Goal: Information Seeking & Learning: Learn about a topic

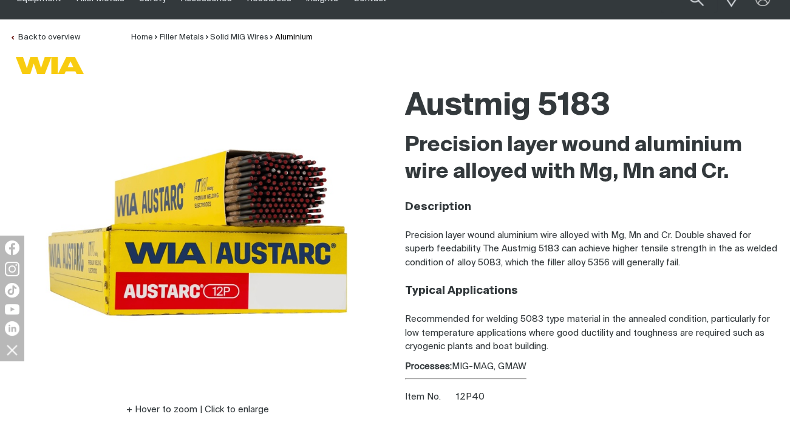
scroll to position [61, 0]
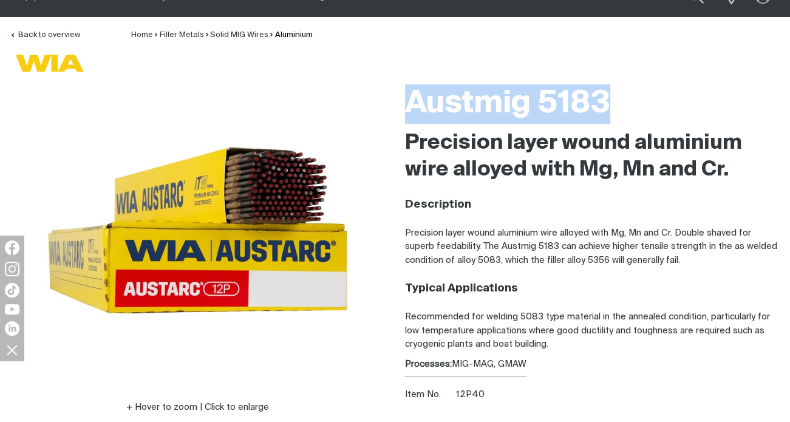
drag, startPoint x: 620, startPoint y: 109, endPoint x: 401, endPoint y: 110, distance: 219.1
click at [401, 110] on div "Austmig 5183 Precision layer wound aluminium wire alloyed with Mg, Mn and Cr. D…" at bounding box center [592, 293] width 395 height 431
copy h1 "Austmig 5183"
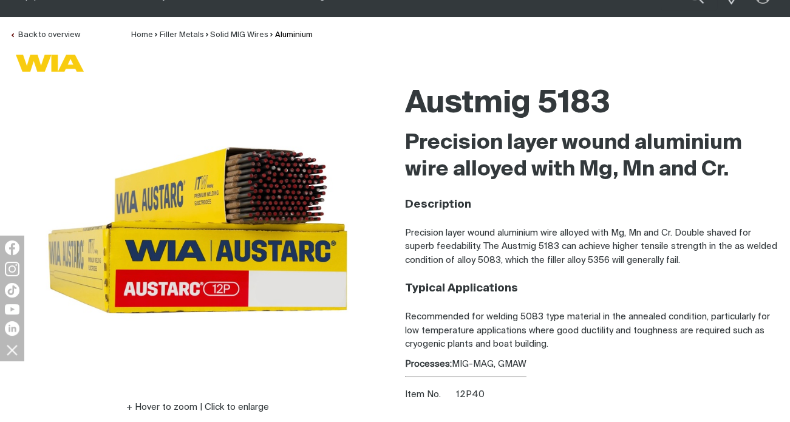
click at [456, 144] on h2 "Precision layer wound aluminium wire alloyed with Mg, Mn and Cr." at bounding box center [593, 156] width 376 height 53
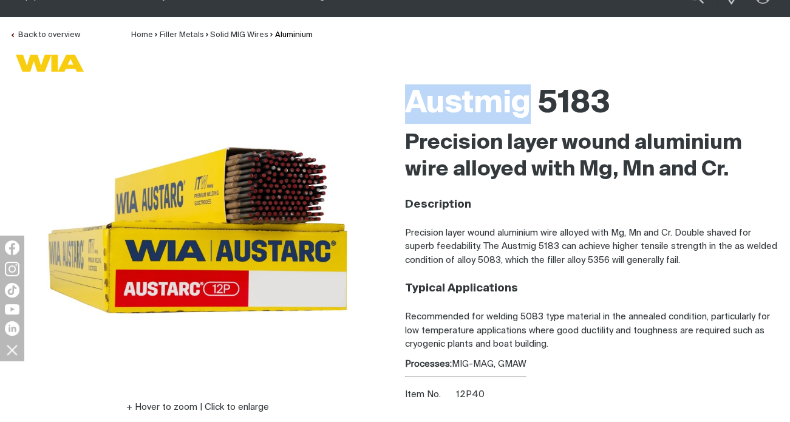
drag, startPoint x: 407, startPoint y: 80, endPoint x: 534, endPoint y: 101, distance: 129.2
click at [534, 101] on div "Austmig 5183" at bounding box center [593, 104] width 376 height 52
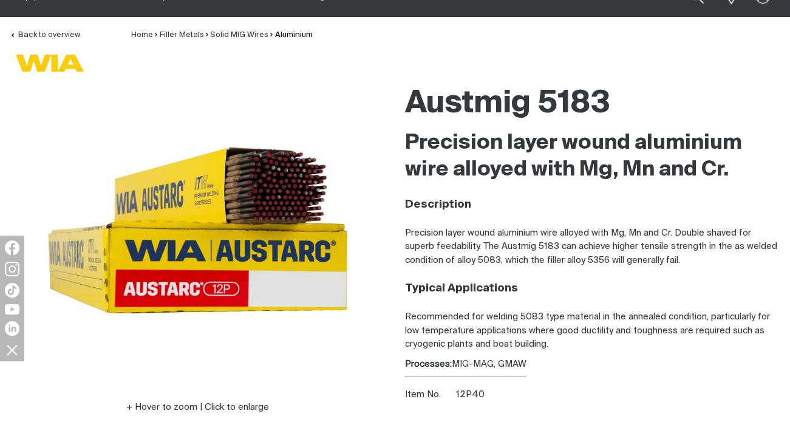
click at [537, 158] on h2 "Precision layer wound aluminium wire alloyed with Mg, Mn and Cr." at bounding box center [593, 156] width 376 height 53
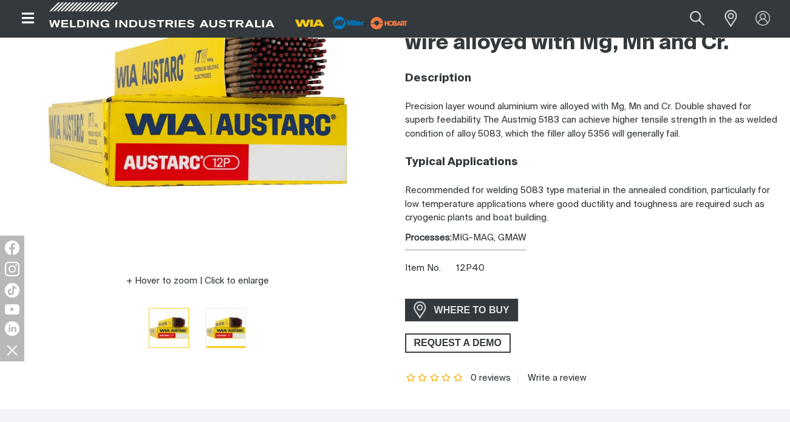
scroll to position [201, 0]
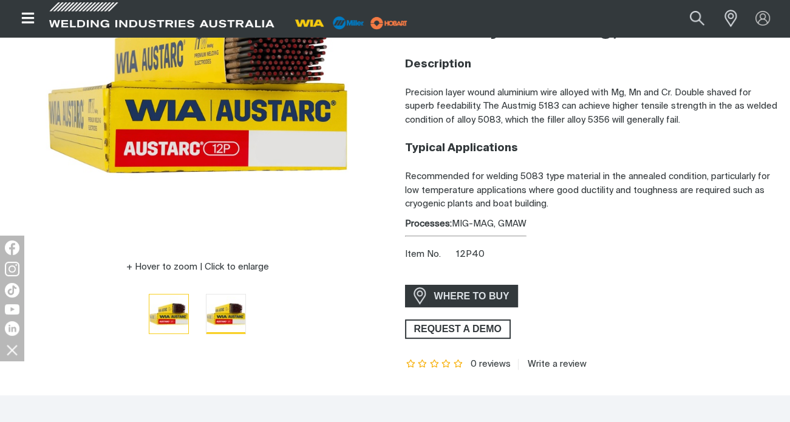
click at [223, 316] on img "Go to slide 2" at bounding box center [225, 313] width 39 height 39
click at [183, 300] on img "Go to slide 1" at bounding box center [168, 313] width 39 height 39
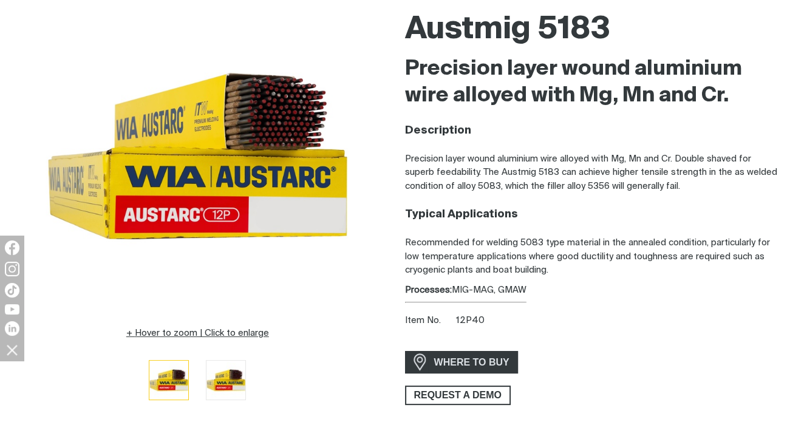
scroll to position [140, 0]
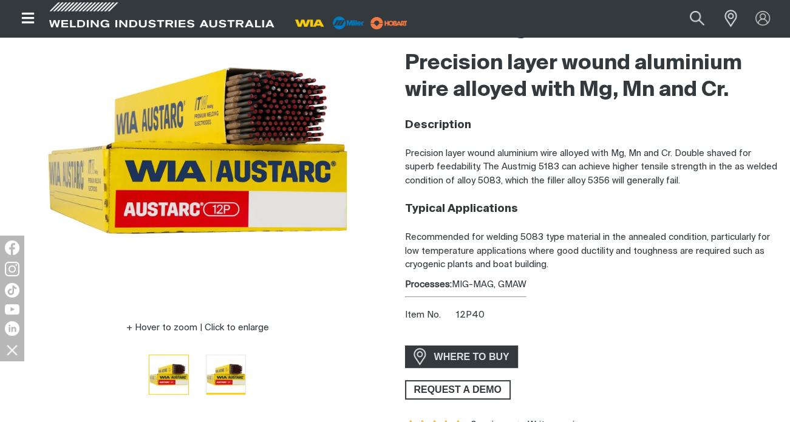
click at [232, 377] on img "Go to slide 2" at bounding box center [225, 374] width 39 height 39
click at [184, 368] on img "Go to slide 1" at bounding box center [168, 374] width 39 height 39
click at [225, 365] on img "Go to slide 2" at bounding box center [225, 374] width 39 height 39
drag, startPoint x: 191, startPoint y: 361, endPoint x: 204, endPoint y: 353, distance: 15.5
click at [191, 360] on li at bounding box center [168, 374] width 57 height 42
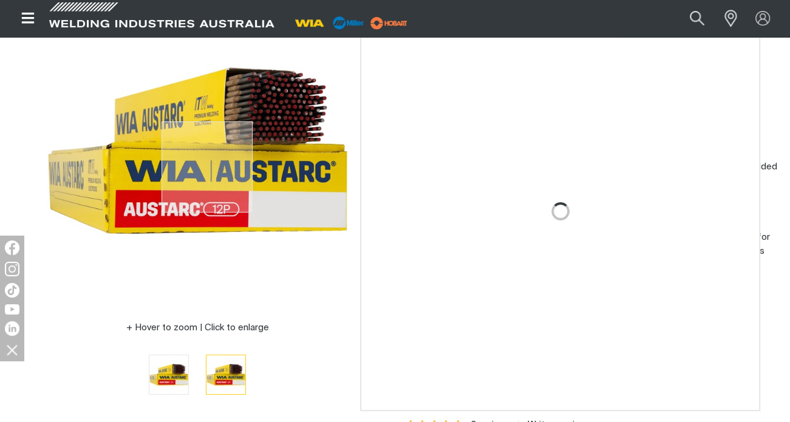
click at [207, 167] on img at bounding box center [197, 150] width 303 height 303
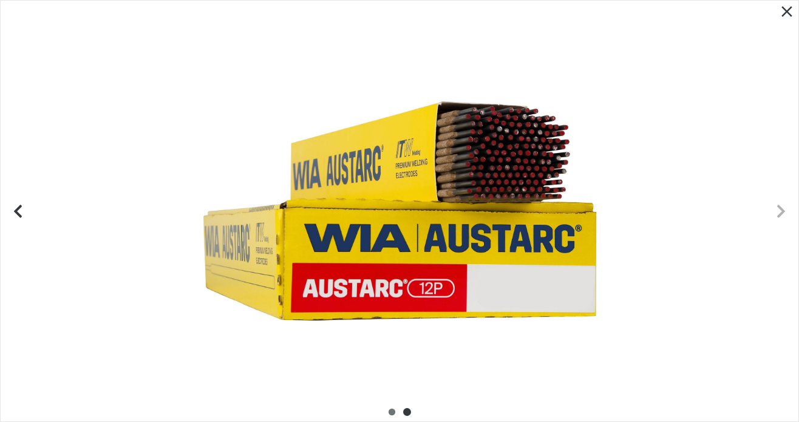
click at [607, 58] on div at bounding box center [399, 211] width 797 height 421
drag, startPoint x: 782, startPoint y: 13, endPoint x: 774, endPoint y: 15, distance: 7.5
click at [779, 9] on icon "Close pop-up overlay" at bounding box center [786, 11] width 18 height 18
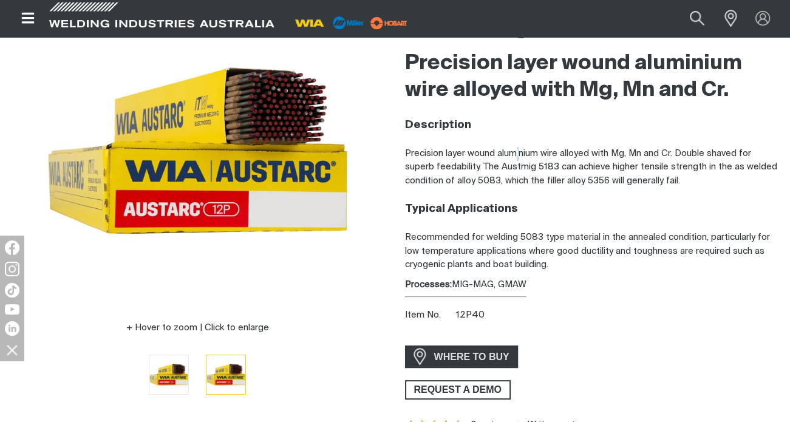
click at [515, 155] on p "Precision layer wound aluminium wire alloyed with Mg, Mn and Cr. Double shaved …" at bounding box center [593, 167] width 376 height 41
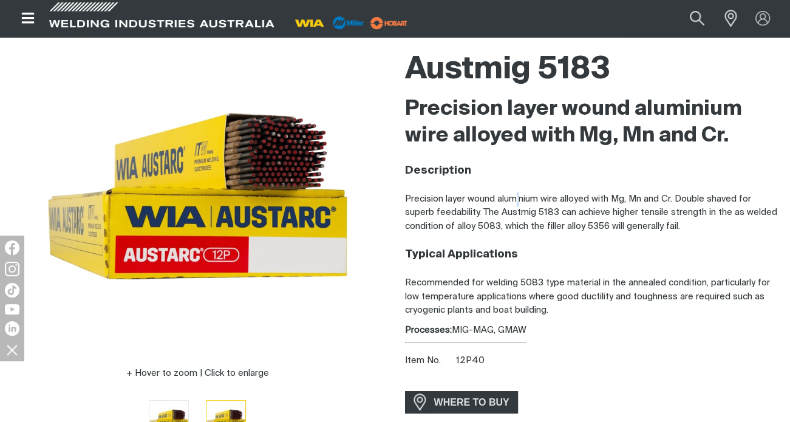
scroll to position [19, 0]
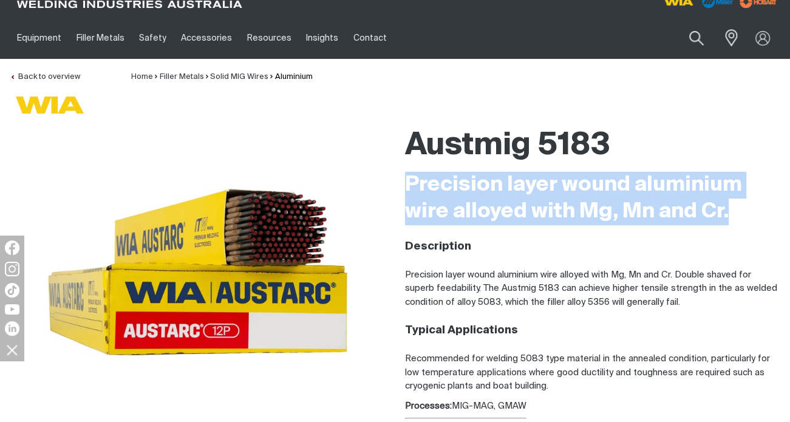
drag, startPoint x: 397, startPoint y: 181, endPoint x: 731, endPoint y: 209, distance: 334.9
click at [731, 209] on div "Austmig 5183 Precision layer wound aluminium wire alloyed with Mg, Mn and Cr. D…" at bounding box center [592, 335] width 395 height 431
copy h2 "Precision layer wound aluminium wire alloyed with Mg, Mn and Cr."
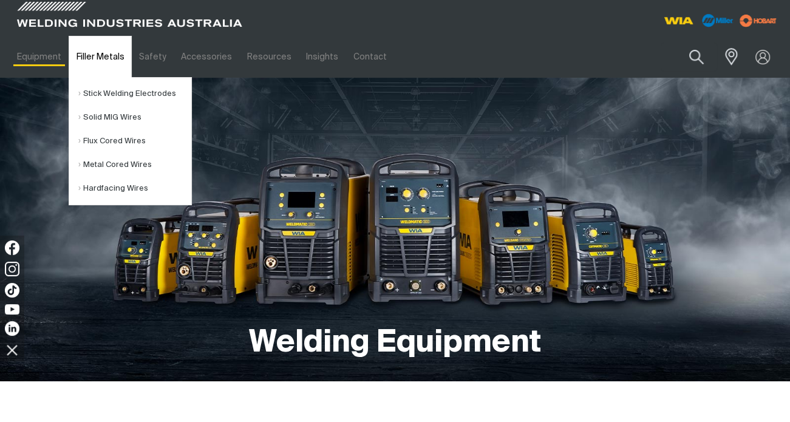
click at [90, 55] on link "Filler Metals" at bounding box center [100, 57] width 63 height 42
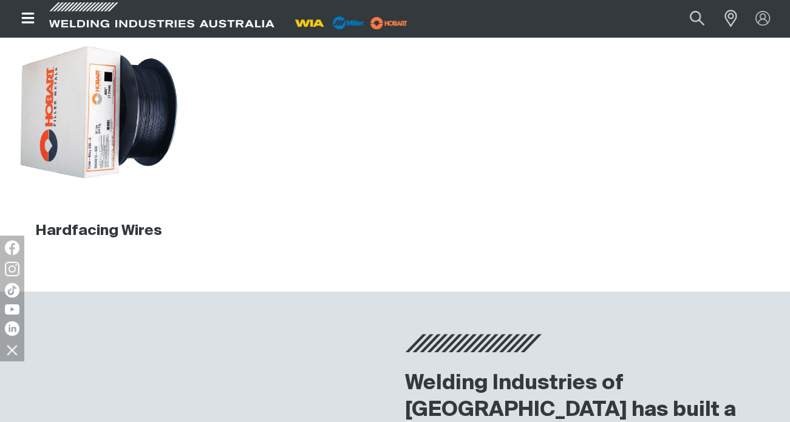
scroll to position [379, 0]
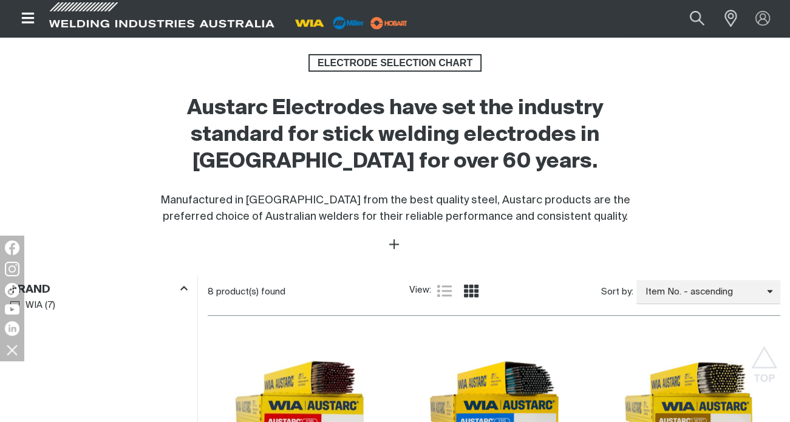
scroll to position [243, 0]
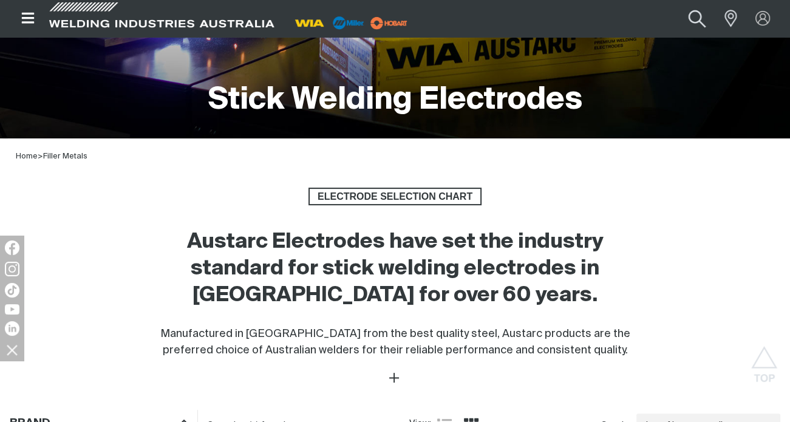
click at [689, 19] on button "Search products" at bounding box center [696, 18] width 49 height 33
click at [639, 31] on input "Search" at bounding box center [623, 18] width 187 height 26
type input "4043"
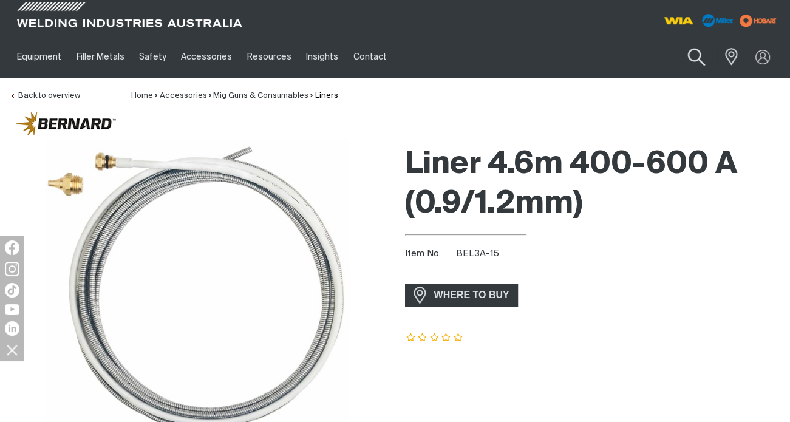
click at [688, 49] on button "Search products" at bounding box center [696, 57] width 49 height 35
click at [604, 58] on input "Search" at bounding box center [622, 56] width 187 height 27
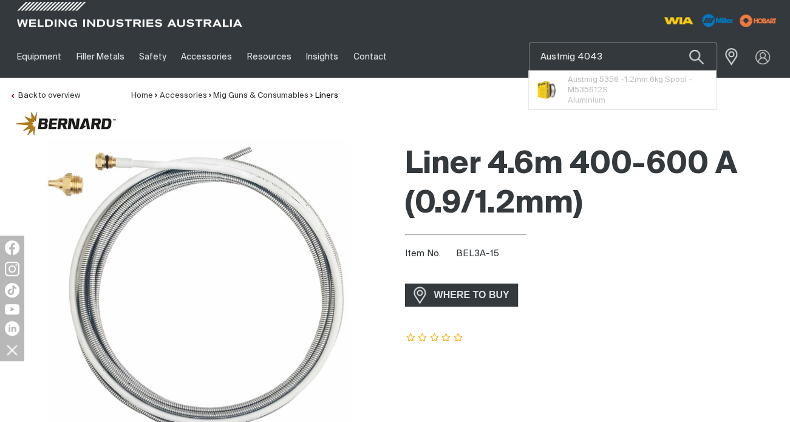
click at [675, 42] on button "Search products" at bounding box center [695, 56] width 41 height 29
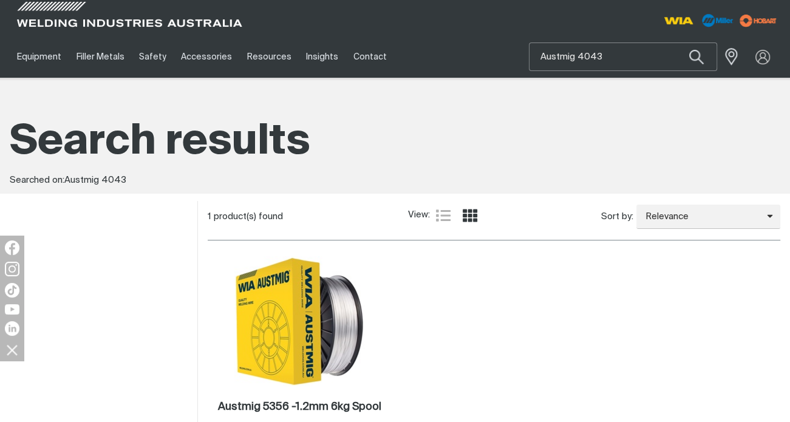
click at [619, 65] on input "Austmig 4043" at bounding box center [622, 56] width 187 height 27
click at [618, 63] on input "Austmig 4043" at bounding box center [622, 56] width 187 height 27
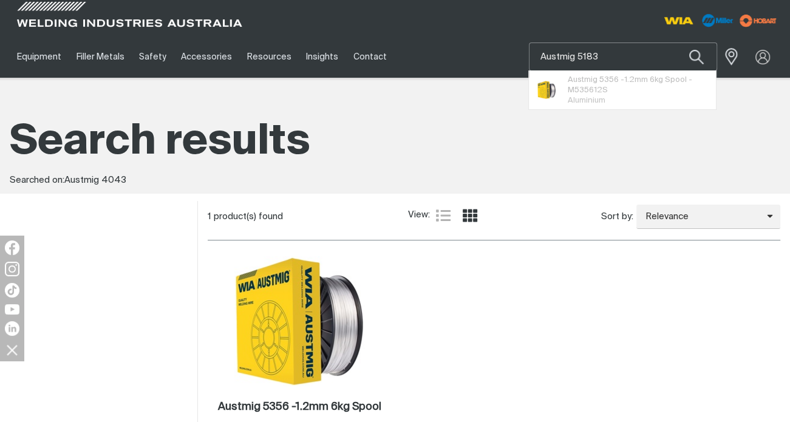
type input "Austmig 5183"
click at [675, 42] on button "Search products" at bounding box center [695, 56] width 41 height 29
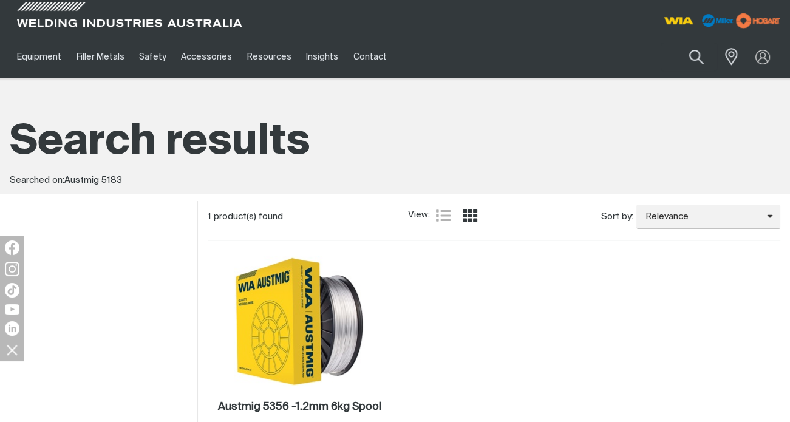
click at [743, 20] on img at bounding box center [757, 21] width 53 height 22
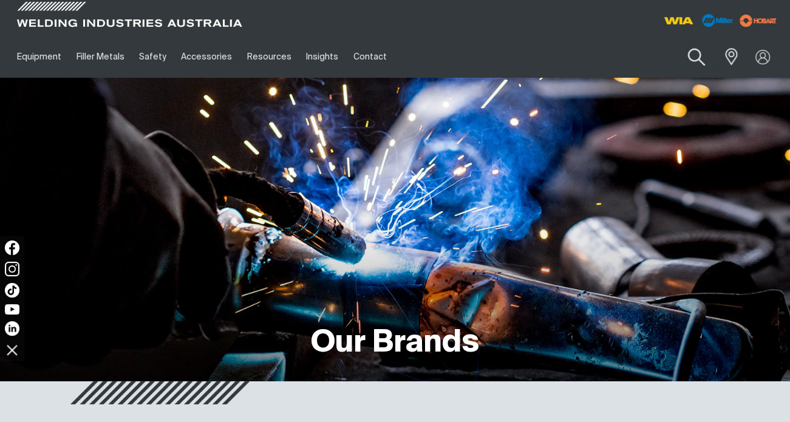
click at [697, 53] on button "Search products" at bounding box center [696, 57] width 49 height 35
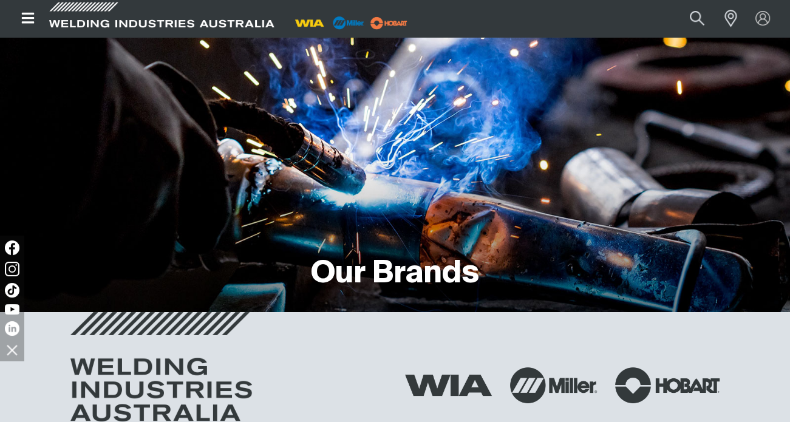
scroll to position [61, 0]
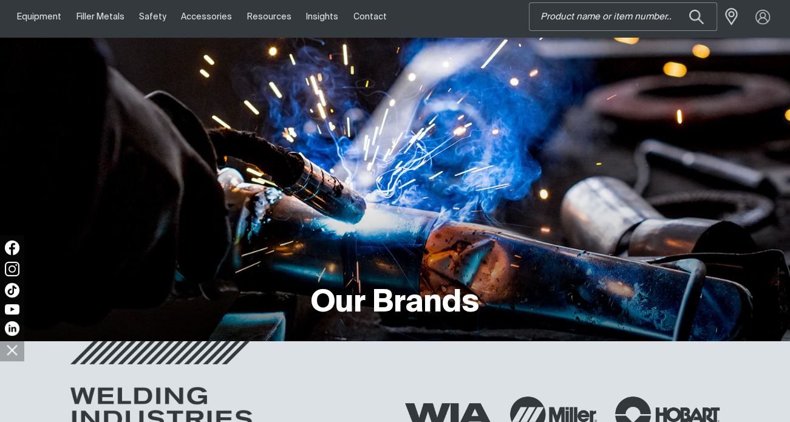
scroll to position [0, 0]
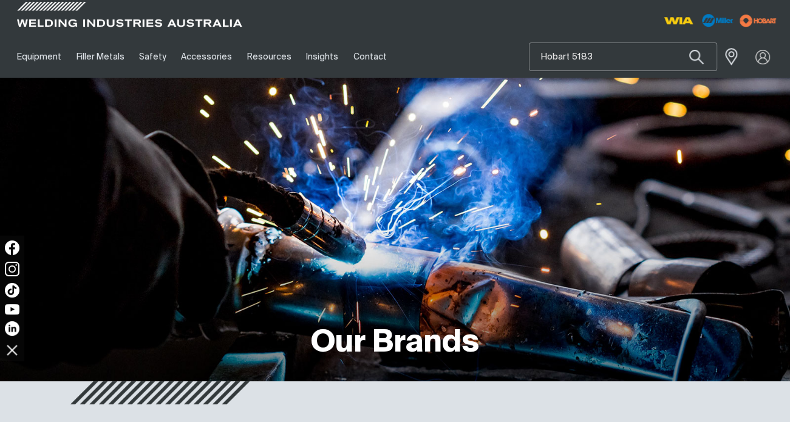
click at [675, 42] on button "Search products" at bounding box center [695, 56] width 41 height 29
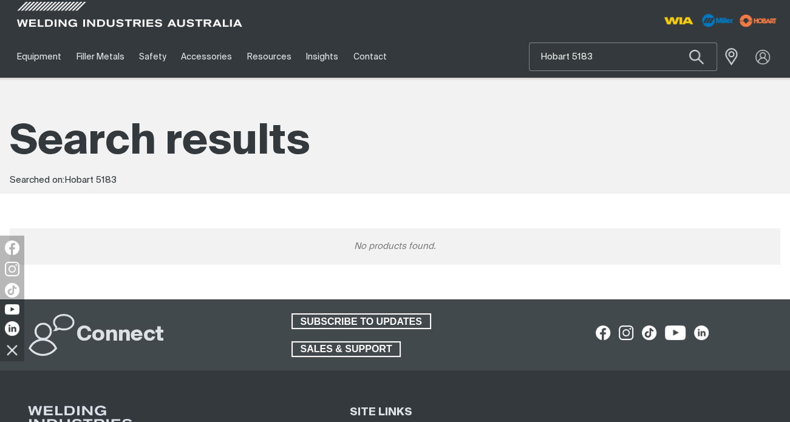
click at [619, 61] on input "Hobart 5183" at bounding box center [622, 56] width 187 height 27
click at [675, 42] on button "Search products" at bounding box center [695, 56] width 41 height 29
click at [619, 61] on input "Hobart 404" at bounding box center [622, 56] width 187 height 27
type input "Hobart 4043"
click at [675, 42] on button "Search products" at bounding box center [695, 56] width 41 height 29
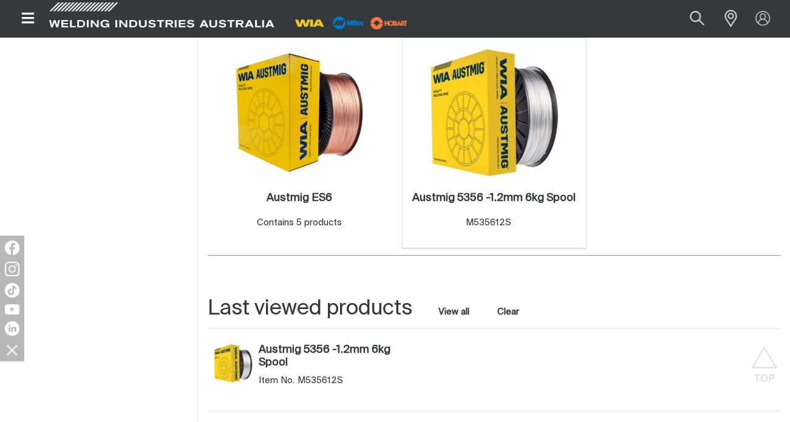
scroll to position [425, 0]
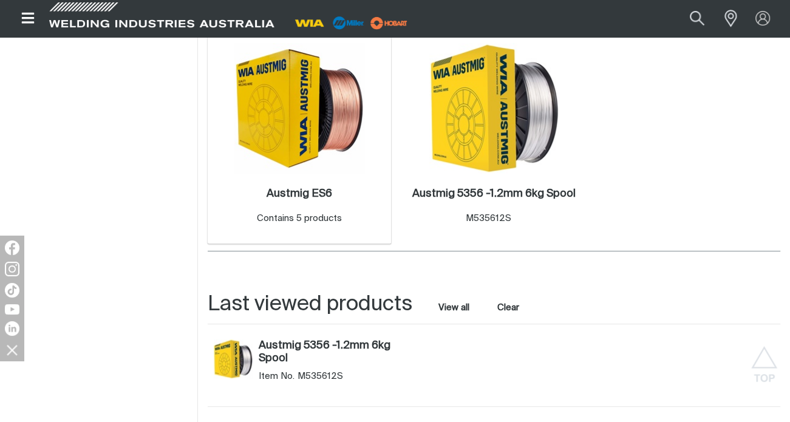
click at [337, 117] on img at bounding box center [299, 108] width 130 height 130
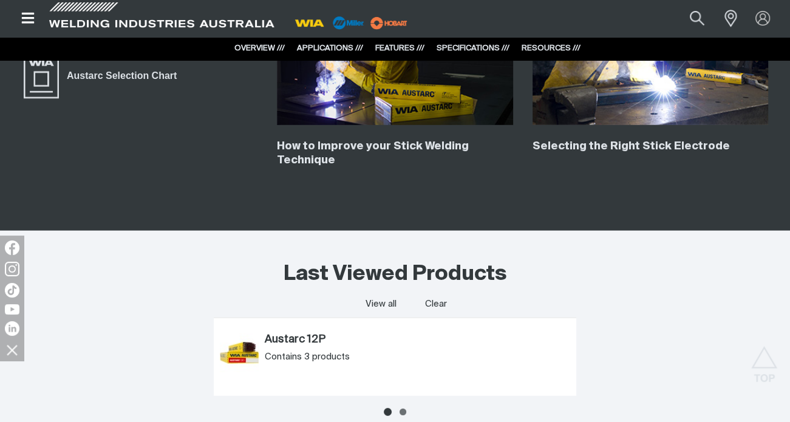
scroll to position [3217, 0]
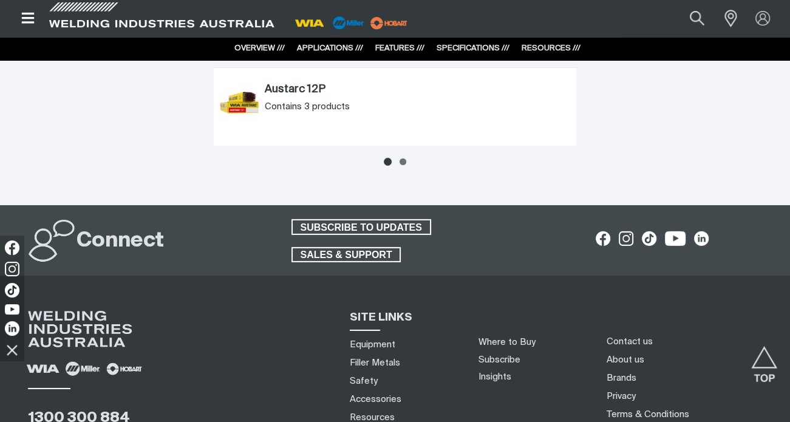
drag, startPoint x: 594, startPoint y: 185, endPoint x: 275, endPoint y: 107, distance: 328.7
click at [275, 107] on article "Austarc 12P Contains 3 products" at bounding box center [395, 106] width 362 height 53
drag, startPoint x: 373, startPoint y: 103, endPoint x: 238, endPoint y: 89, distance: 135.5
click at [265, 89] on div "Austarc 12P Contains 3 products" at bounding box center [417, 102] width 305 height 39
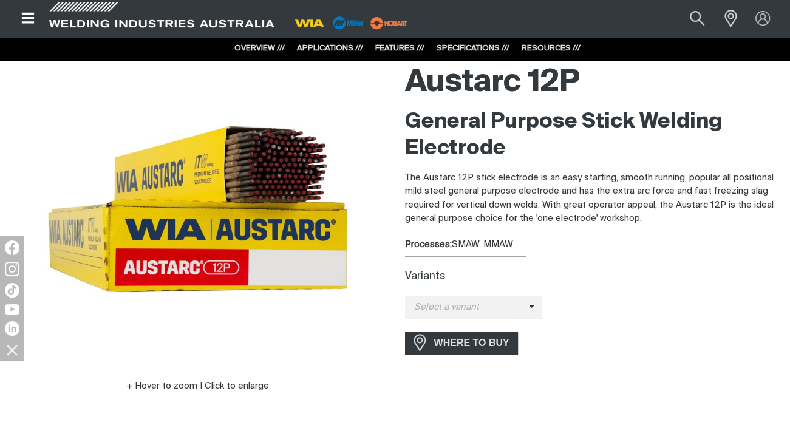
scroll to position [0, 0]
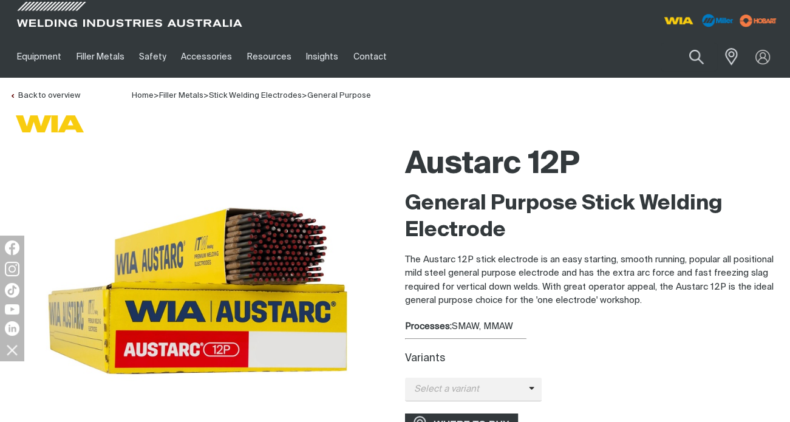
click at [578, 268] on p "The Austarc 12P stick electrode is an easy starting, smooth running, popular al…" at bounding box center [593, 280] width 376 height 55
drag, startPoint x: 483, startPoint y: 254, endPoint x: 532, endPoint y: 252, distance: 49.2
click at [532, 249] on div "General Purpose Stick Welding Electrode The Austarc 12P stick electrode is an e…" at bounding box center [593, 249] width 376 height 117
click at [527, 262] on p "The Austarc 12P stick electrode is an easy starting, smooth running, popular al…" at bounding box center [593, 280] width 376 height 55
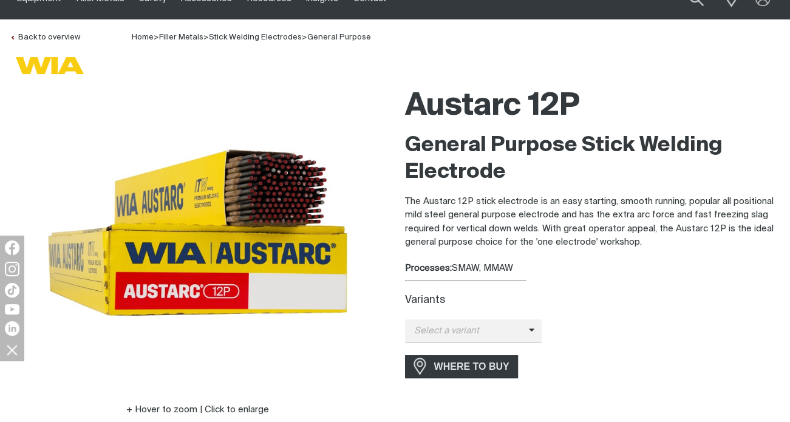
scroll to position [61, 0]
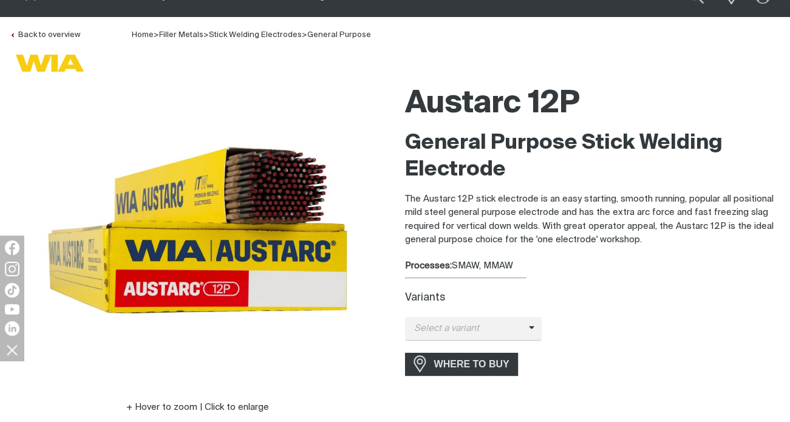
click at [495, 261] on div "Processes: SMAW, MMAW" at bounding box center [593, 266] width 376 height 14
click at [506, 310] on div "Variants Select a variant Austarc 12P - 2.5mm Austarc 12P - 3.2mm Austarc 12P -…" at bounding box center [593, 316] width 376 height 49
click at [512, 326] on span "Select a variant" at bounding box center [467, 329] width 124 height 14
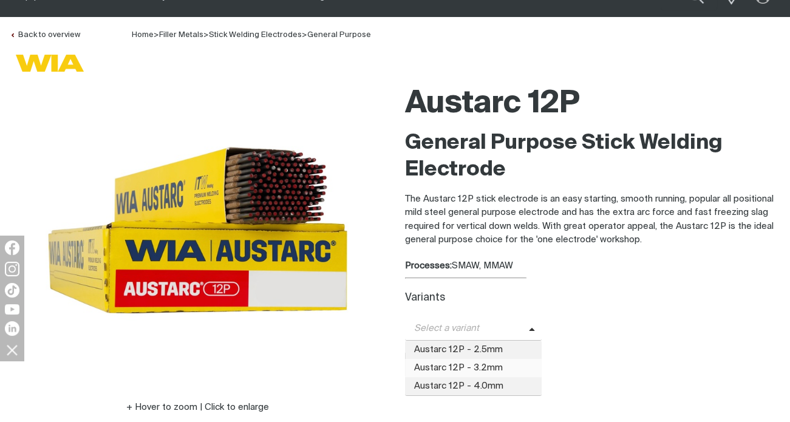
click at [506, 361] on span "Austarc 12P - 3.2mm" at bounding box center [473, 368] width 137 height 18
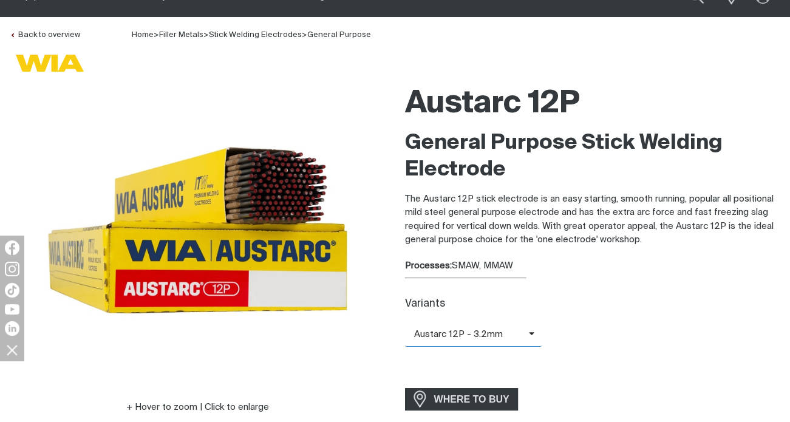
drag, startPoint x: 515, startPoint y: 326, endPoint x: 515, endPoint y: 337, distance: 10.9
click at [515, 327] on span "Austarc 12P - 3.2mm" at bounding box center [473, 335] width 137 height 24
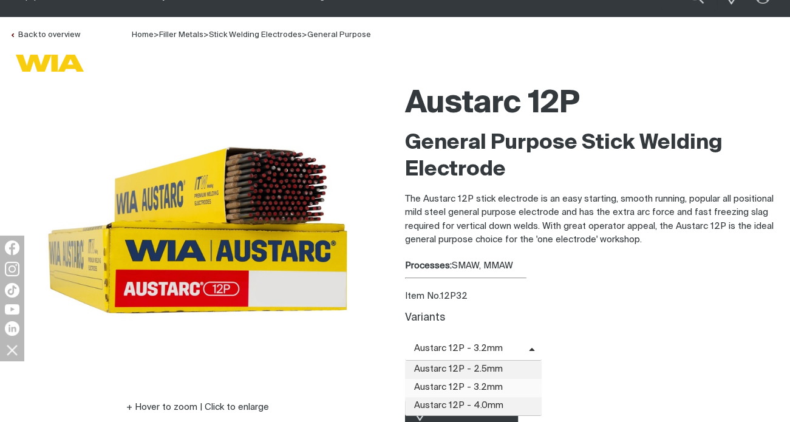
click at [512, 391] on span "Austarc 12P - 3.2mm" at bounding box center [473, 388] width 137 height 18
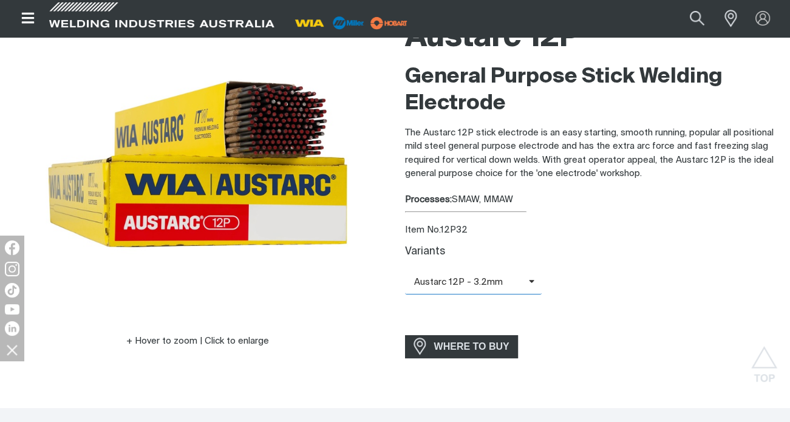
scroll to position [121, 0]
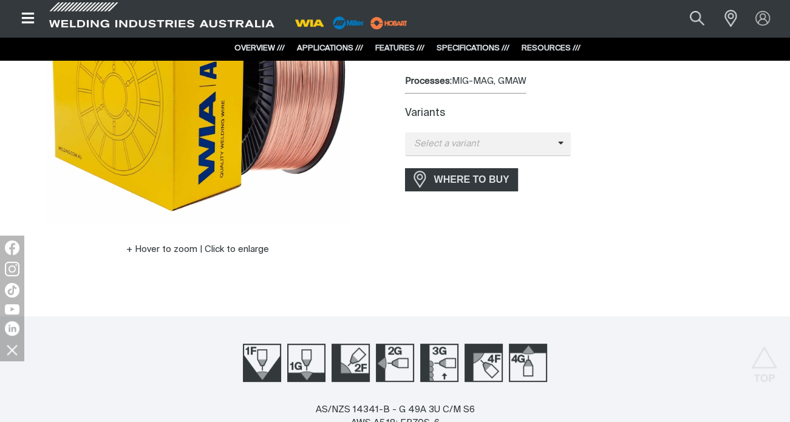
scroll to position [182, 0]
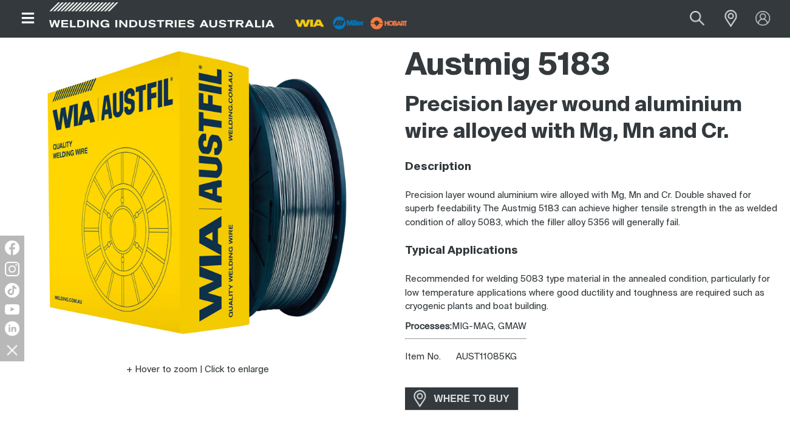
scroll to position [61, 0]
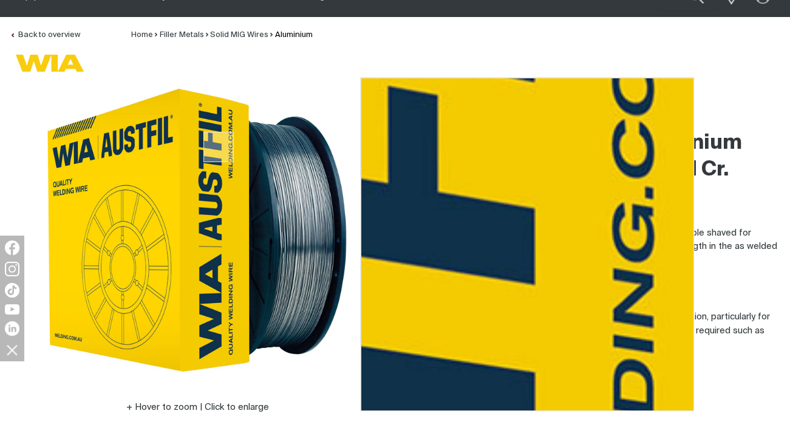
click at [221, 141] on img at bounding box center [197, 229] width 303 height 303
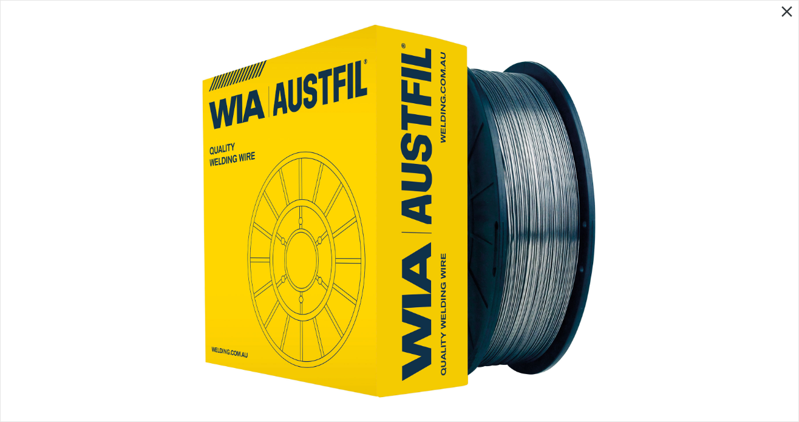
click at [779, 13] on button "Close pop-up overlay" at bounding box center [786, 12] width 23 height 22
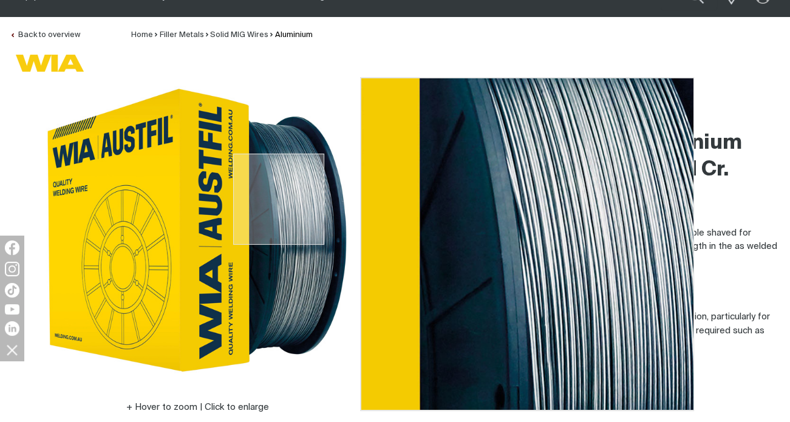
drag, startPoint x: 279, startPoint y: 199, endPoint x: 274, endPoint y: 160, distance: 39.7
click at [274, 160] on img at bounding box center [197, 229] width 303 height 303
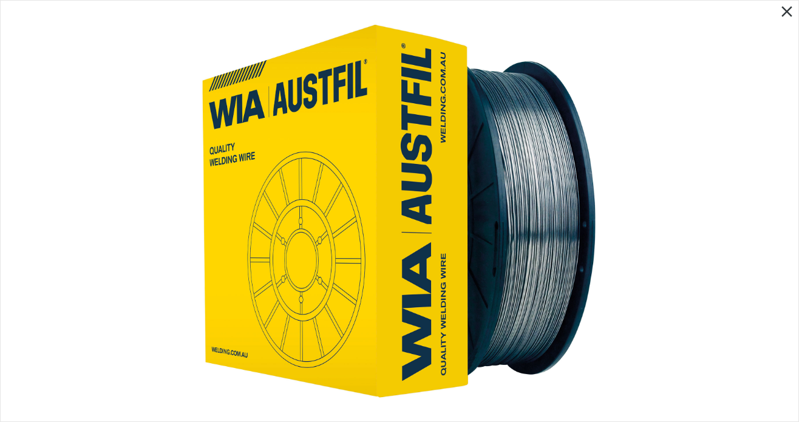
click at [780, 12] on icon "Close pop-up overlay" at bounding box center [786, 11] width 18 height 18
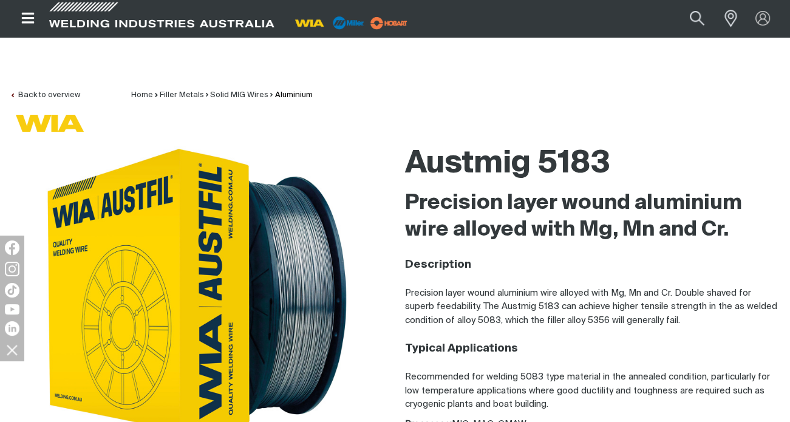
scroll to position [0, 0]
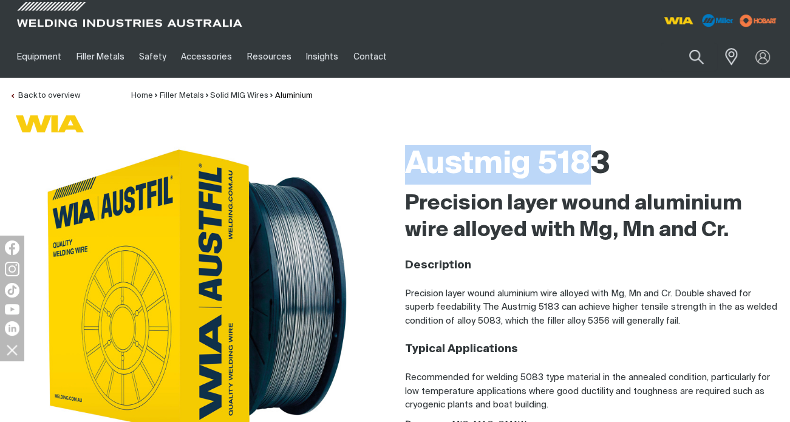
drag, startPoint x: 411, startPoint y: 168, endPoint x: 600, endPoint y: 176, distance: 189.5
click at [600, 176] on div "Austmig 5183 Precision layer wound aluminium wire alloyed with Mg, Mn and Cr. D…" at bounding box center [592, 354] width 395 height 431
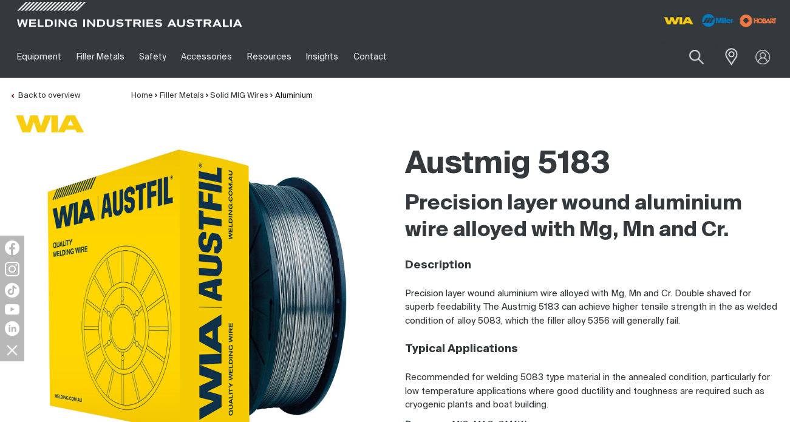
click at [586, 234] on h2 "Precision layer wound aluminium wire alloyed with Mg, Mn and Cr." at bounding box center [593, 217] width 376 height 53
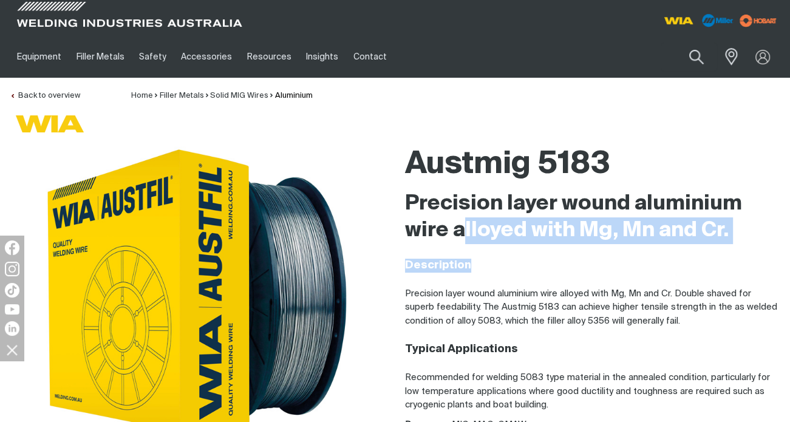
drag, startPoint x: 542, startPoint y: 267, endPoint x: 464, endPoint y: 235, distance: 84.4
click at [464, 235] on div "Precision layer wound aluminium wire alloyed with Mg, Mn and Cr. Description Pr…" at bounding box center [593, 302] width 376 height 222
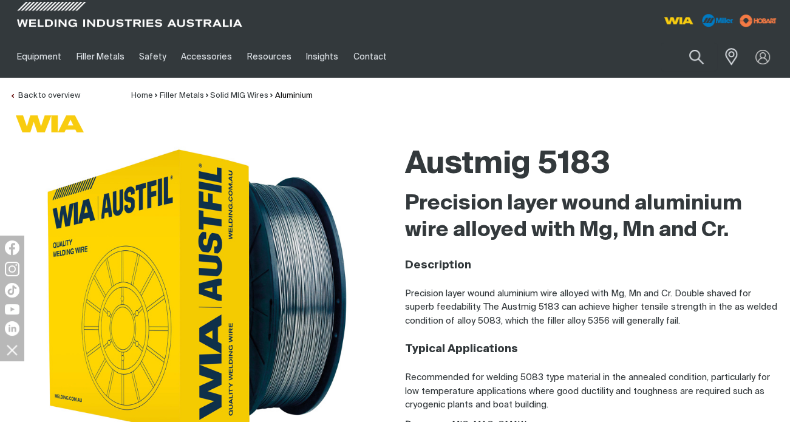
click at [450, 237] on h2 "Precision layer wound aluminium wire alloyed with Mg, Mn and Cr." at bounding box center [593, 217] width 376 height 53
